Goal: Task Accomplishment & Management: Manage account settings

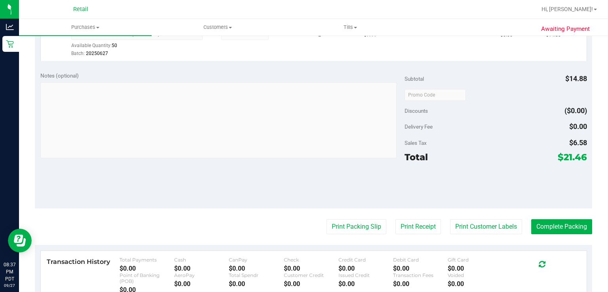
scroll to position [236, 0]
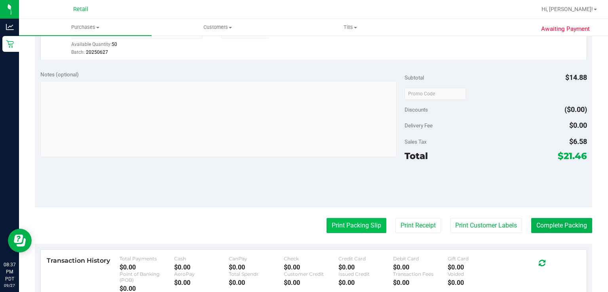
click at [341, 227] on button "Print Packing Slip" at bounding box center [356, 225] width 60 height 15
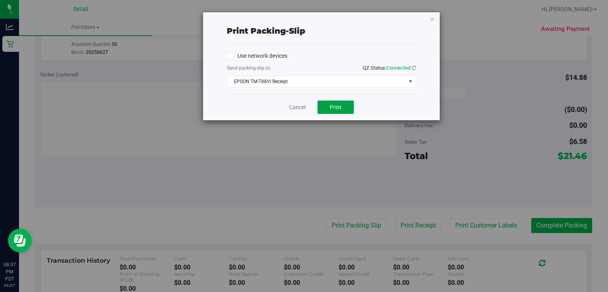
click at [339, 109] on span "Print" at bounding box center [336, 107] width 12 height 6
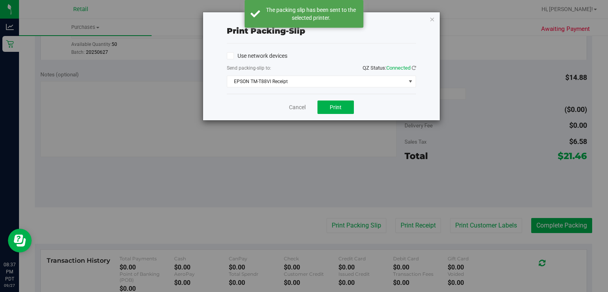
click at [299, 121] on div "Print packing-slip Use network devices Send packing-slip to: QZ Status: Connect…" at bounding box center [307, 146] width 614 height 292
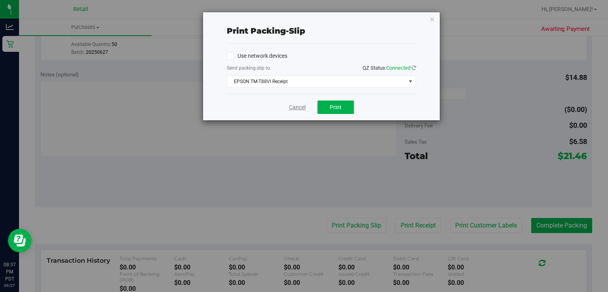
click at [300, 109] on link "Cancel" at bounding box center [297, 107] width 17 height 8
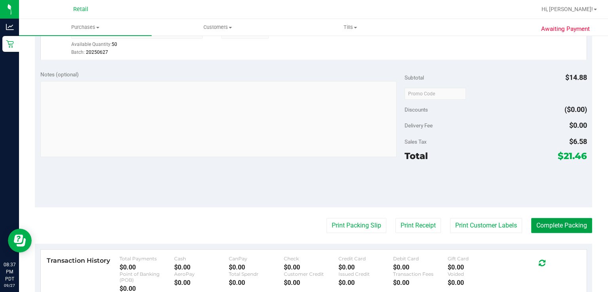
click at [564, 227] on button "Complete Packing" at bounding box center [561, 225] width 61 height 15
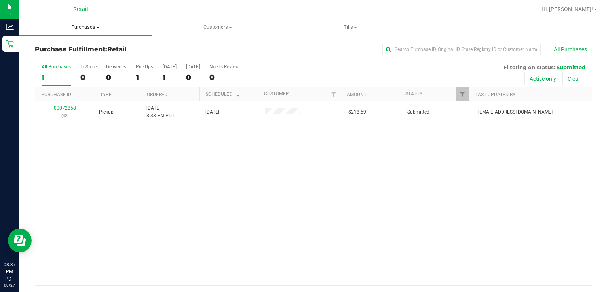
click at [78, 24] on span "Purchases" at bounding box center [85, 27] width 133 height 7
click at [68, 45] on span "Summary of purchases" at bounding box center [59, 47] width 81 height 7
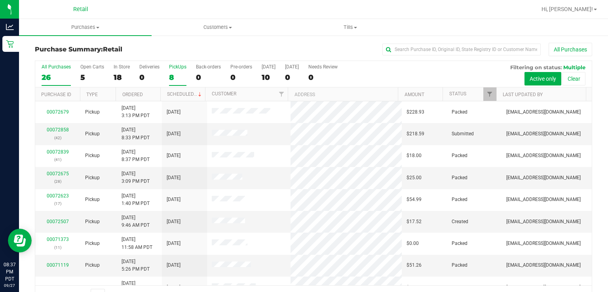
click at [179, 68] on div "PickUps" at bounding box center [177, 67] width 17 height 6
click at [0, 0] on input "PickUps 8" at bounding box center [0, 0] width 0 height 0
click at [179, 95] on link "Scheduled" at bounding box center [185, 94] width 36 height 6
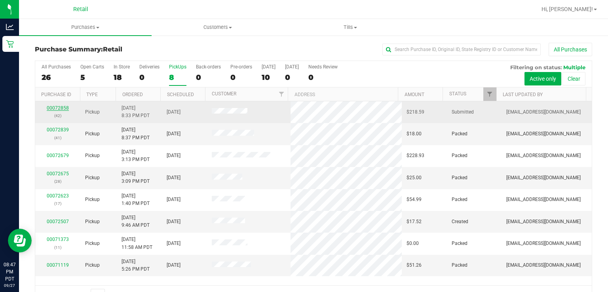
click at [57, 109] on link "00072858" at bounding box center [58, 108] width 22 height 6
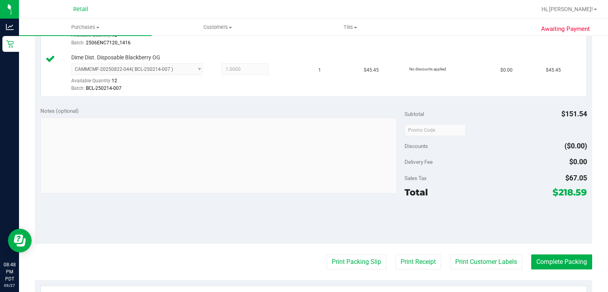
scroll to position [381, 0]
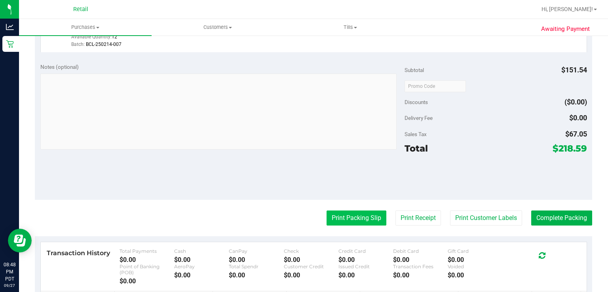
click at [341, 210] on button "Print Packing Slip" at bounding box center [356, 217] width 60 height 15
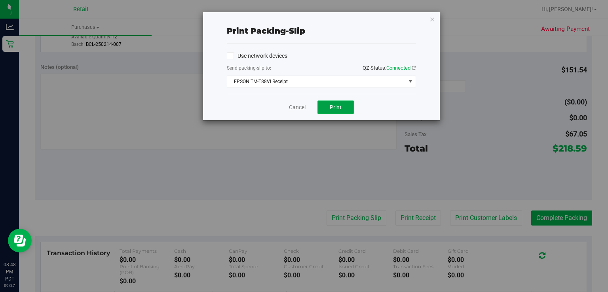
click at [339, 112] on button "Print" at bounding box center [335, 106] width 36 height 13
click at [294, 110] on link "Cancel" at bounding box center [297, 107] width 17 height 8
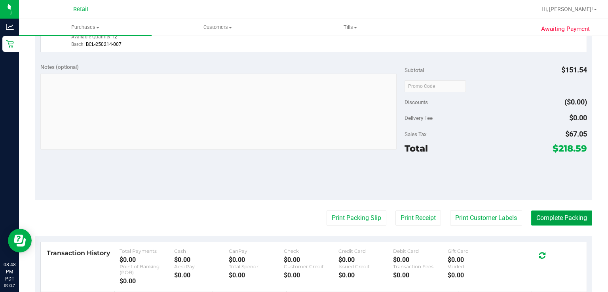
click at [557, 211] on button "Complete Packing" at bounding box center [561, 217] width 61 height 15
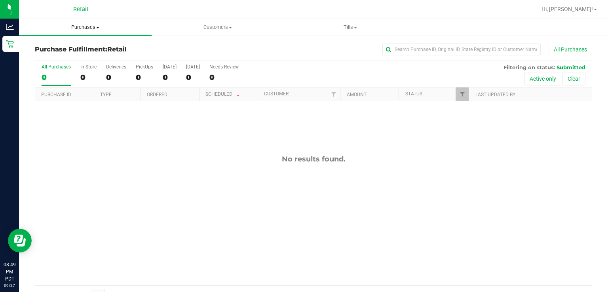
click at [76, 28] on span "Purchases" at bounding box center [85, 27] width 133 height 7
click at [47, 49] on span "Summary of purchases" at bounding box center [59, 47] width 81 height 7
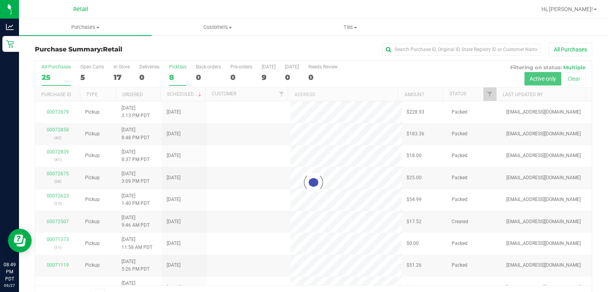
click at [178, 69] on div "PickUps" at bounding box center [177, 67] width 17 height 6
click at [0, 0] on input "PickUps 8" at bounding box center [0, 0] width 0 height 0
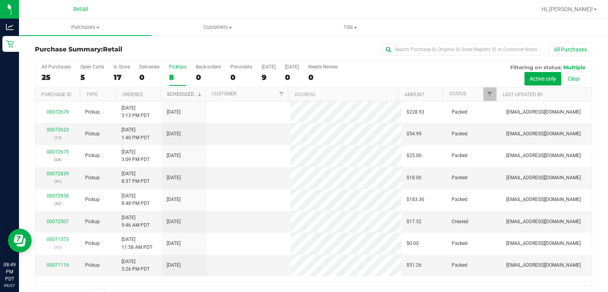
click at [170, 93] on link "Scheduled" at bounding box center [185, 94] width 36 height 6
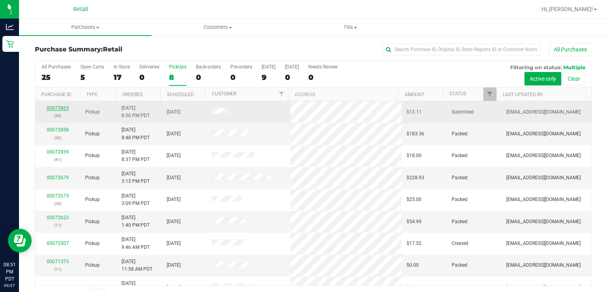
click at [55, 108] on link "00072865" at bounding box center [58, 108] width 22 height 6
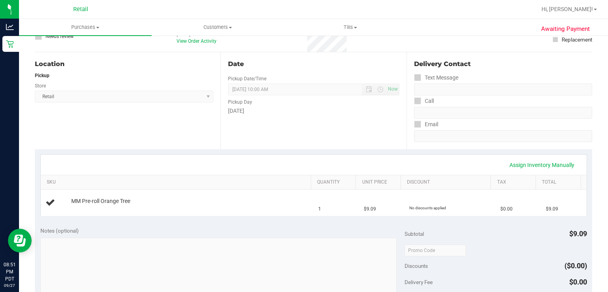
scroll to position [63, 0]
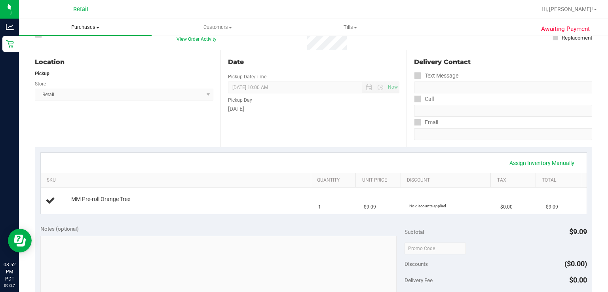
click at [91, 34] on uib-tab-heading "Purchases Summary of purchases Fulfillment All purchases" at bounding box center [85, 27] width 133 height 17
click at [76, 47] on span "Summary of purchases" at bounding box center [59, 47] width 81 height 7
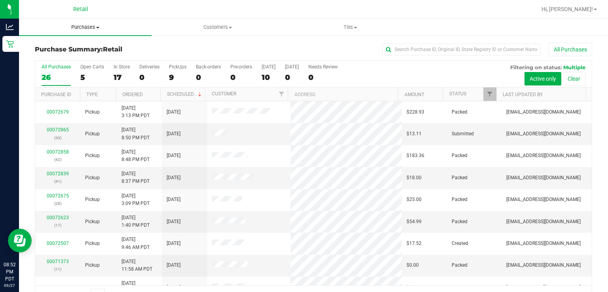
click at [92, 28] on span "Purchases" at bounding box center [85, 27] width 133 height 7
click at [145, 19] on uib-tab-heading "Purchases Summary of purchases Fulfillment All purchases" at bounding box center [85, 27] width 133 height 17
click at [177, 69] on div "PickUps" at bounding box center [177, 67] width 17 height 6
click at [0, 0] on input "PickUps 9" at bounding box center [0, 0] width 0 height 0
click at [186, 93] on link "Scheduled" at bounding box center [185, 94] width 36 height 6
